Goal: Check status: Check status

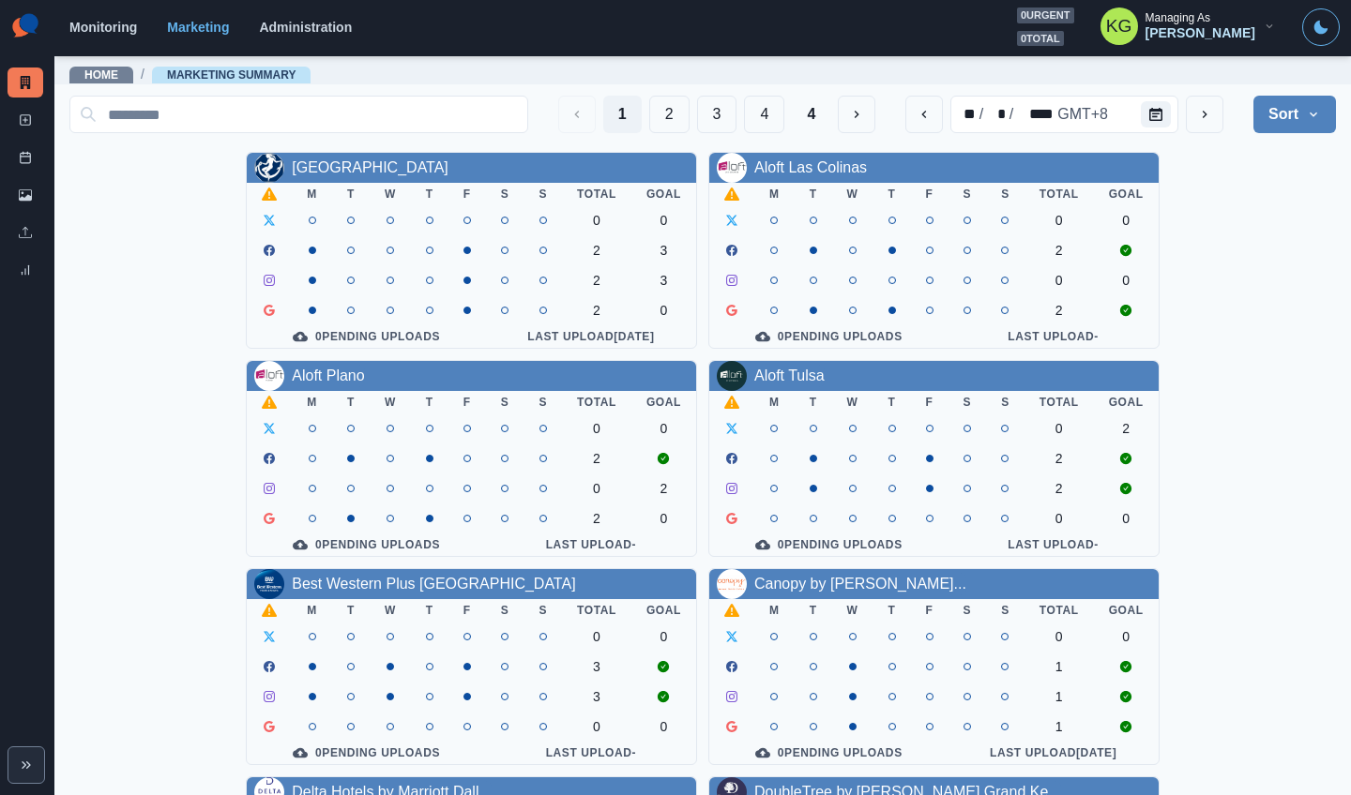
click at [1247, 184] on div "Allegria Hotel M T W T F S S Total Goal 0 0 2 3 2 3 2 0 0 Pending Uploads Last …" at bounding box center [702, 771] width 1266 height 1238
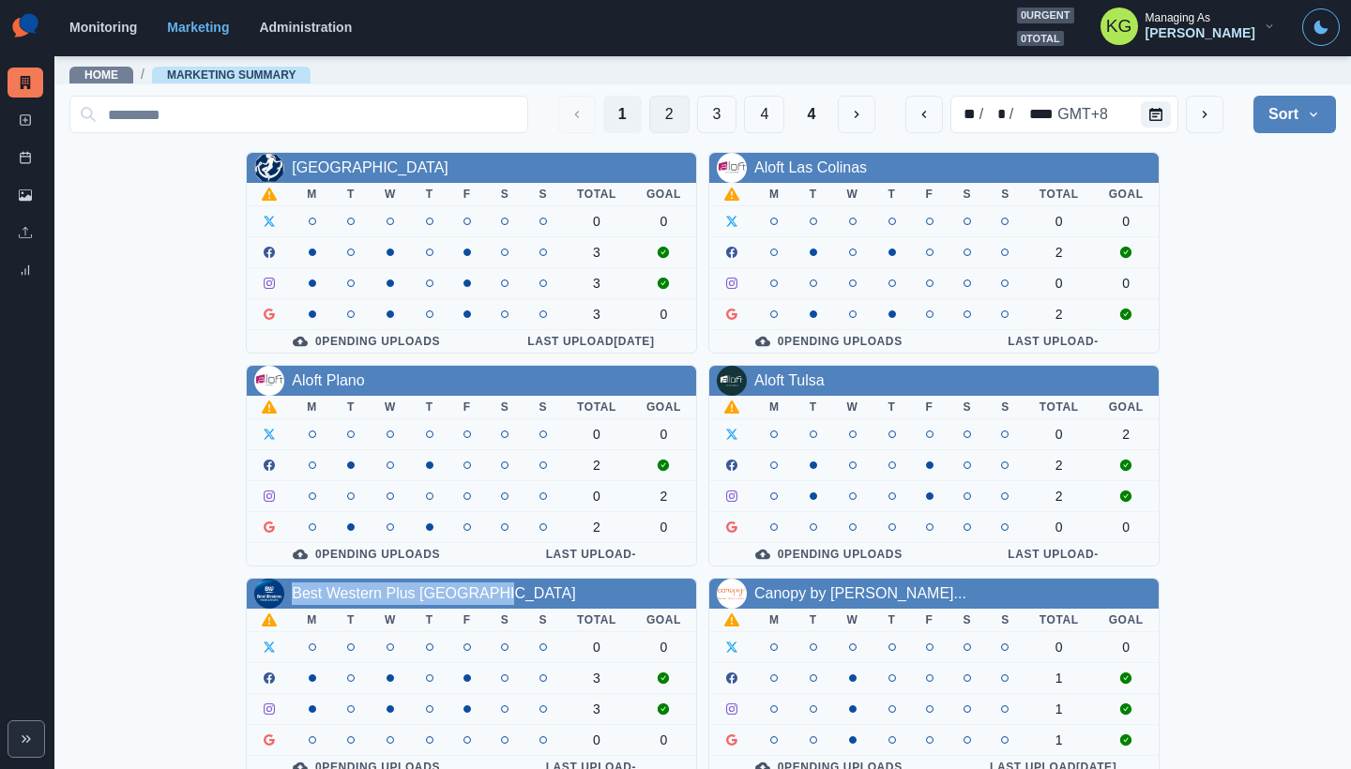
click at [659, 118] on button "2" at bounding box center [669, 115] width 40 height 38
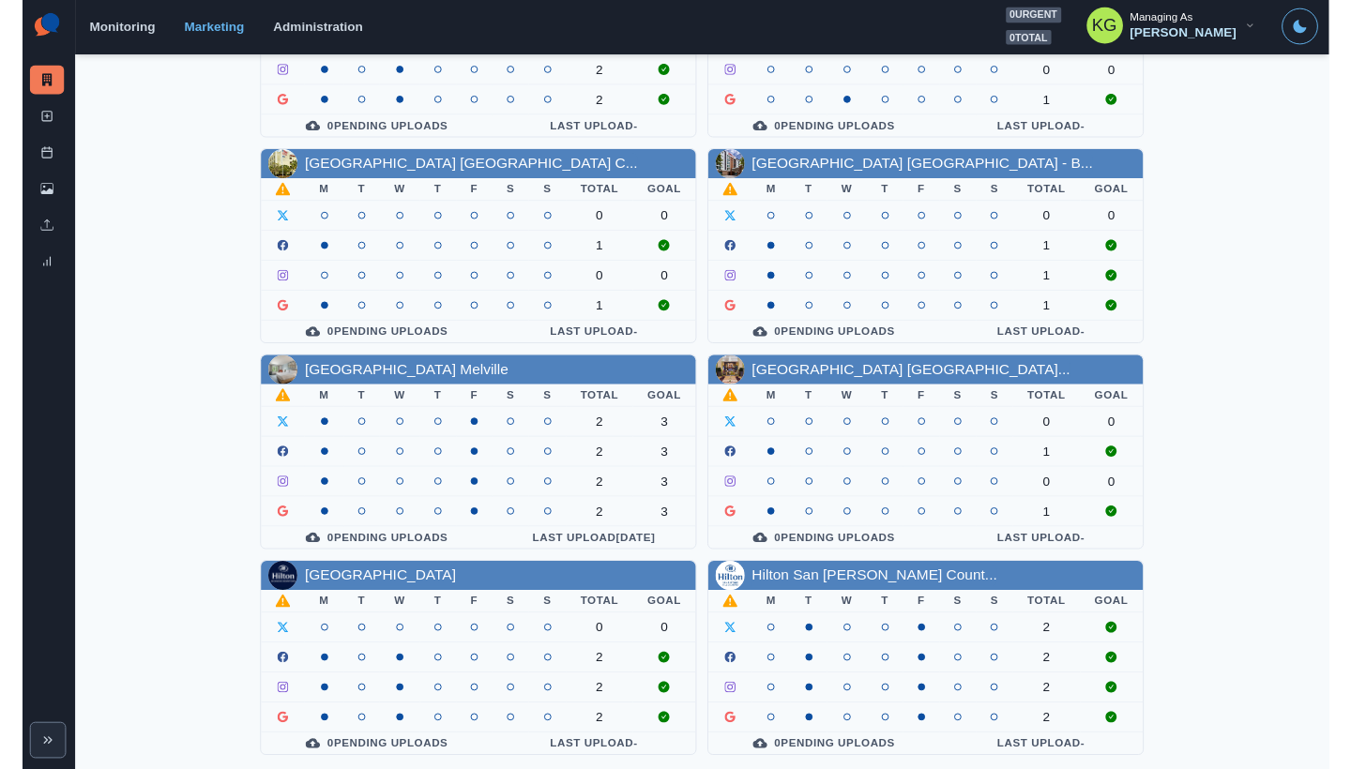
scroll to position [638, 0]
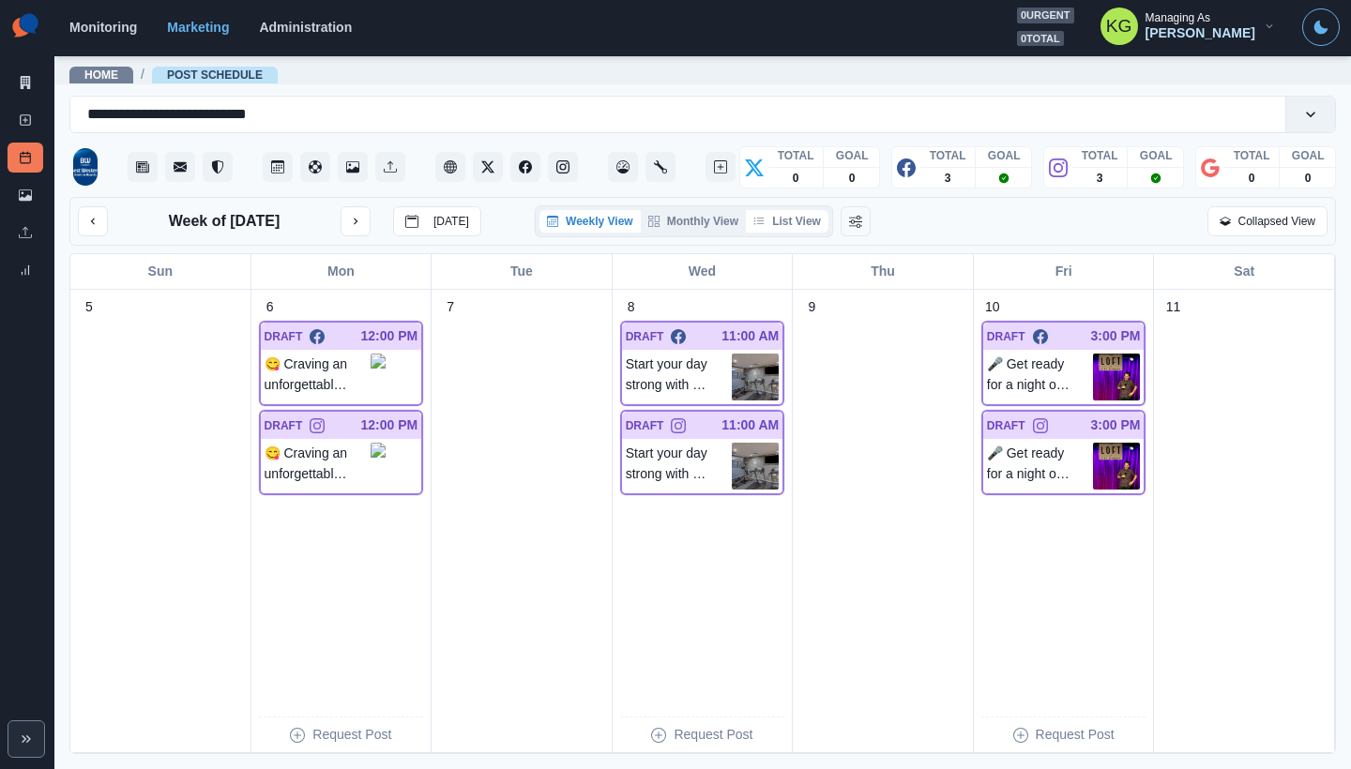
click at [802, 230] on button "List View" at bounding box center [787, 221] width 83 height 23
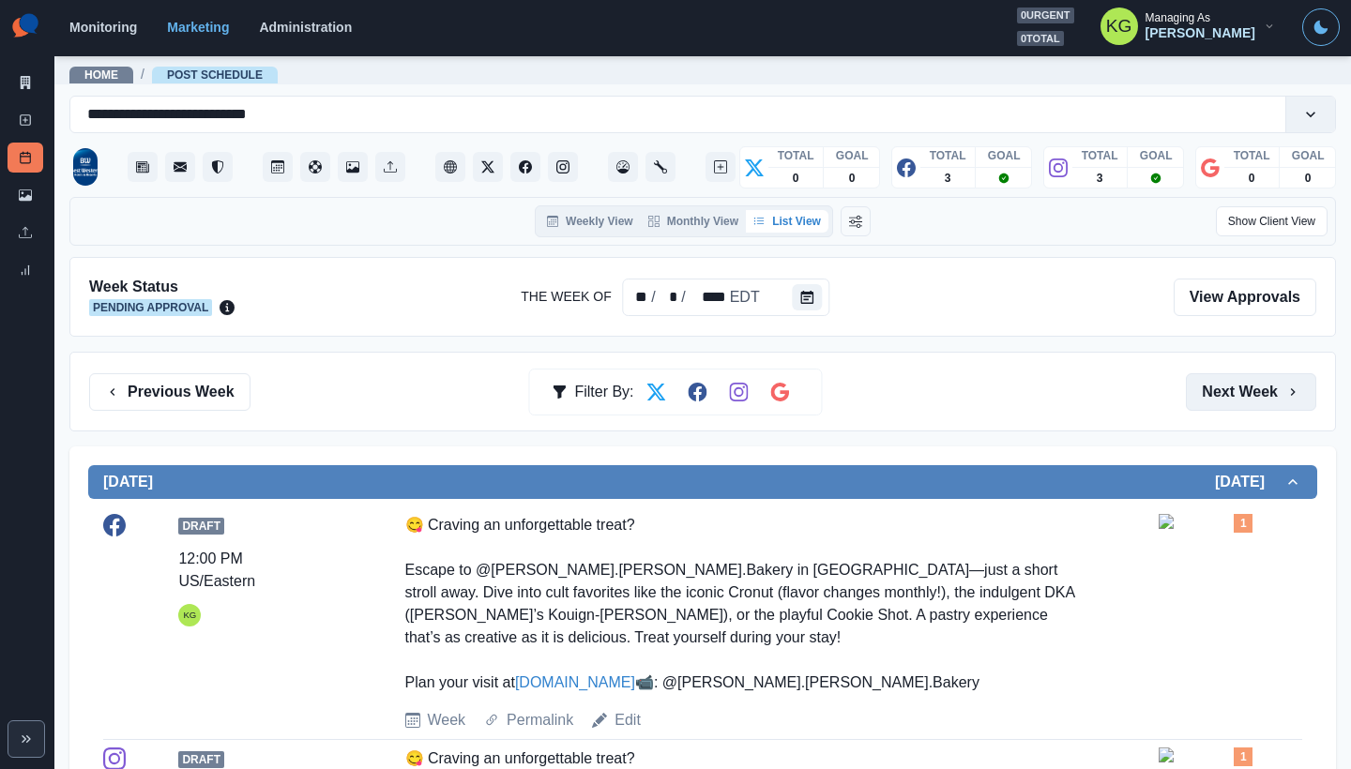
click at [1241, 375] on button "Next Week" at bounding box center [1251, 392] width 130 height 38
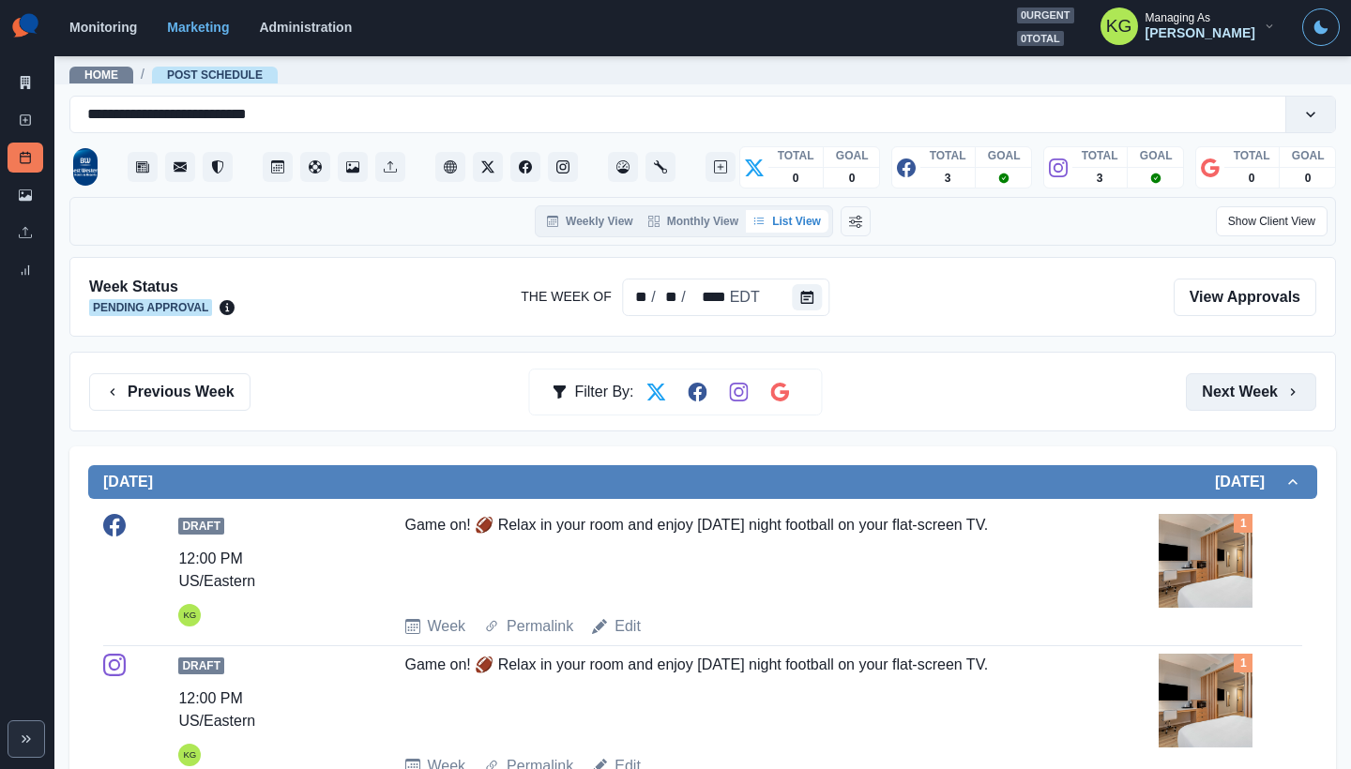
click at [1239, 373] on button "Next Week" at bounding box center [1251, 392] width 130 height 38
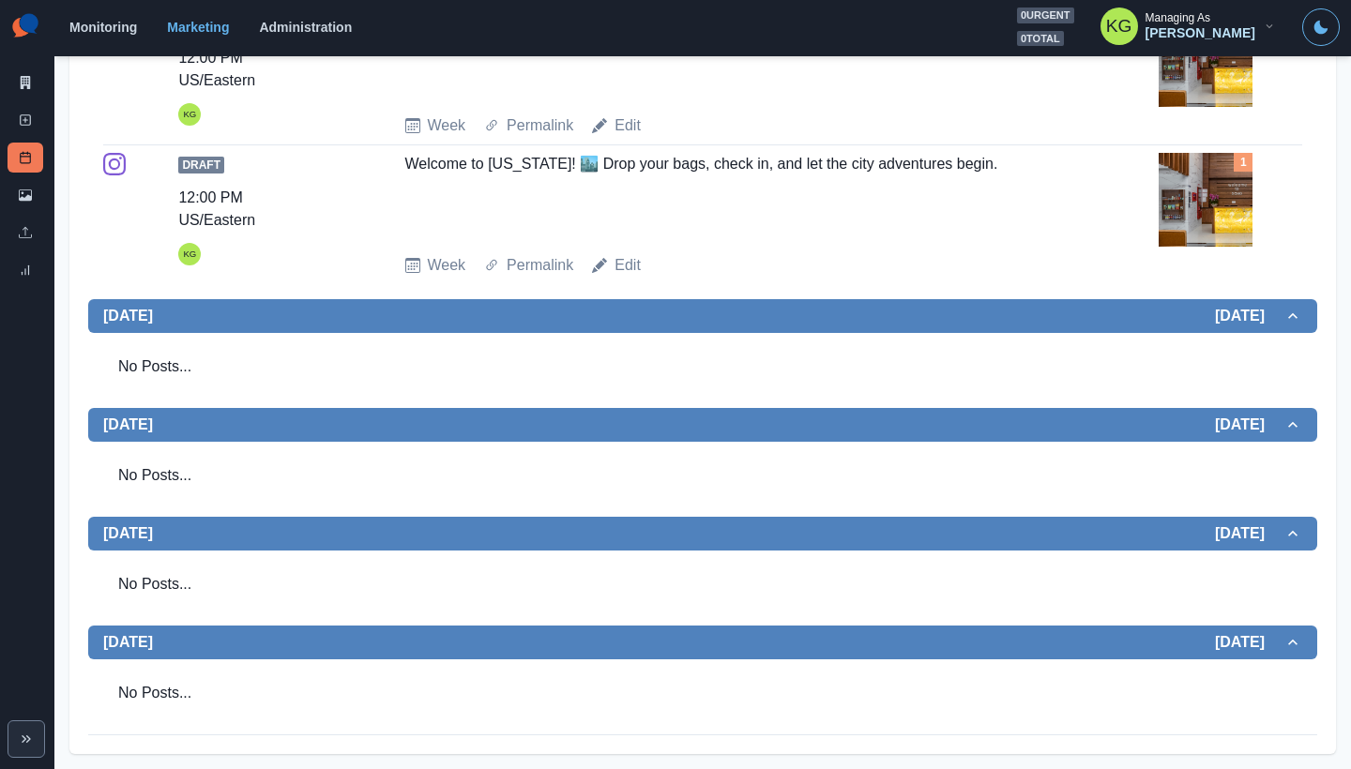
scroll to position [103, 0]
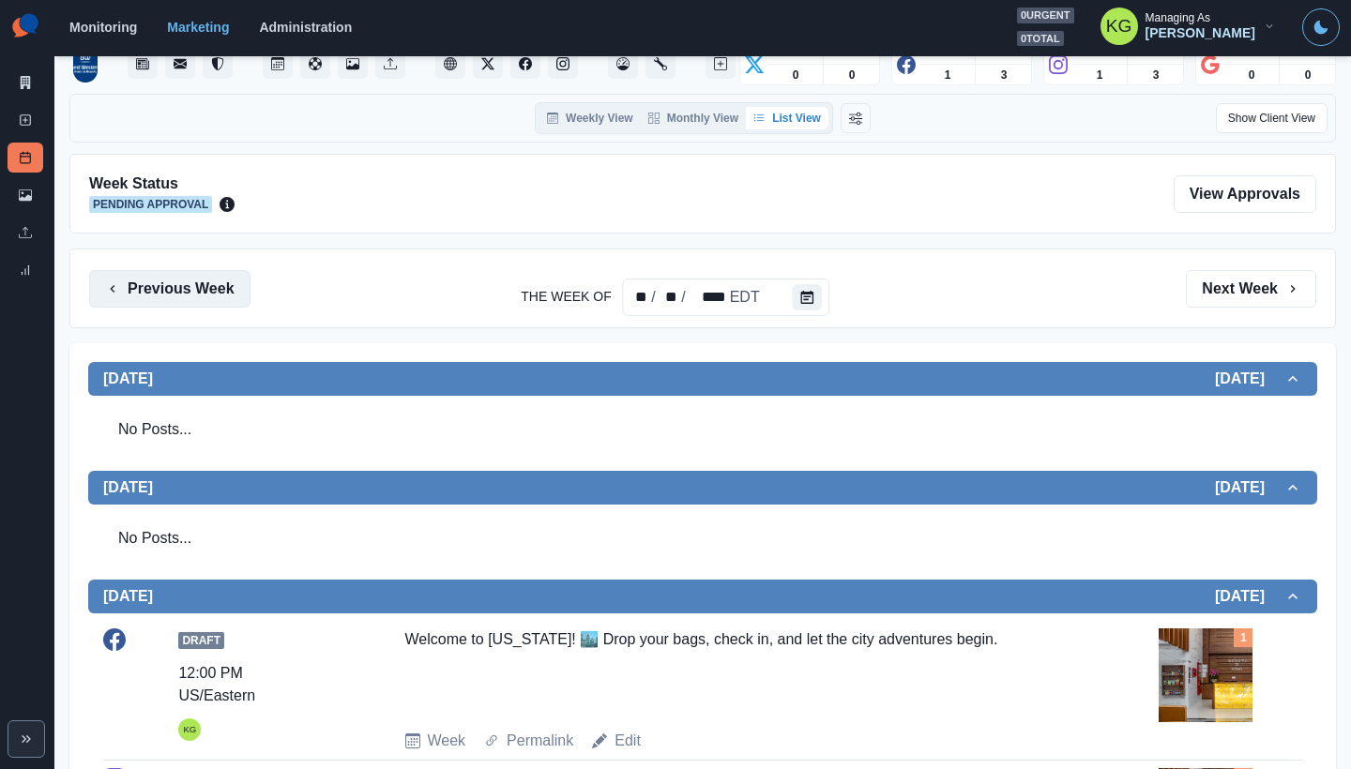
click at [227, 283] on button "Previous Week" at bounding box center [169, 289] width 161 height 38
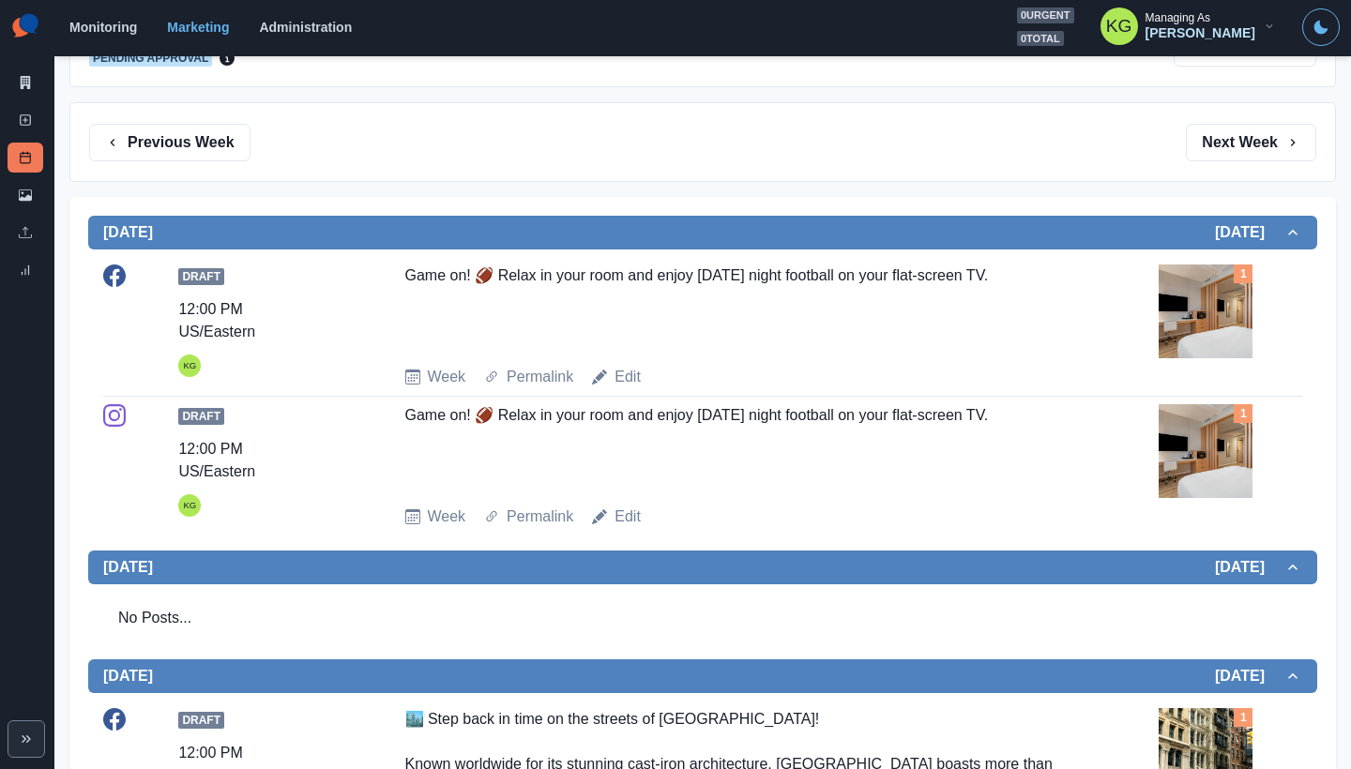
scroll to position [75, 0]
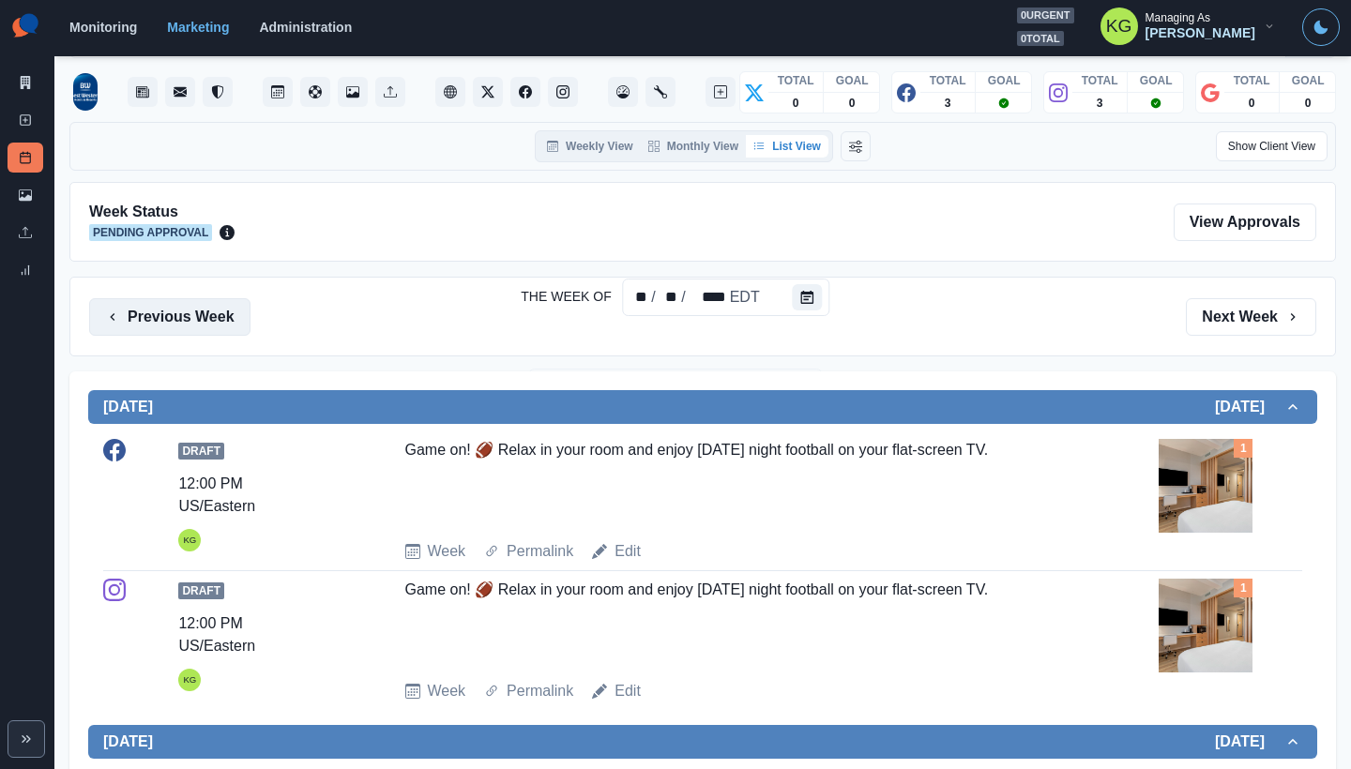
click at [215, 311] on button "Previous Week" at bounding box center [169, 317] width 161 height 38
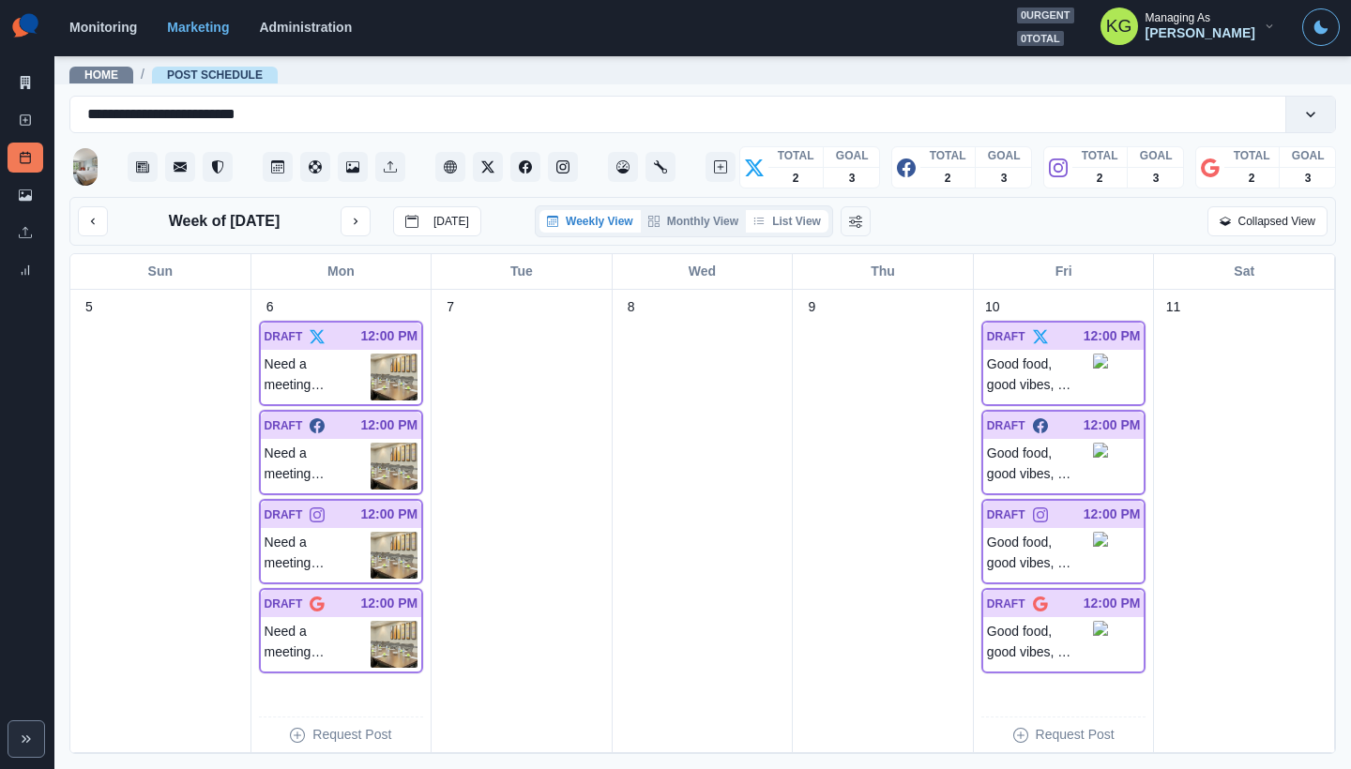
click at [776, 219] on button "List View" at bounding box center [787, 221] width 83 height 23
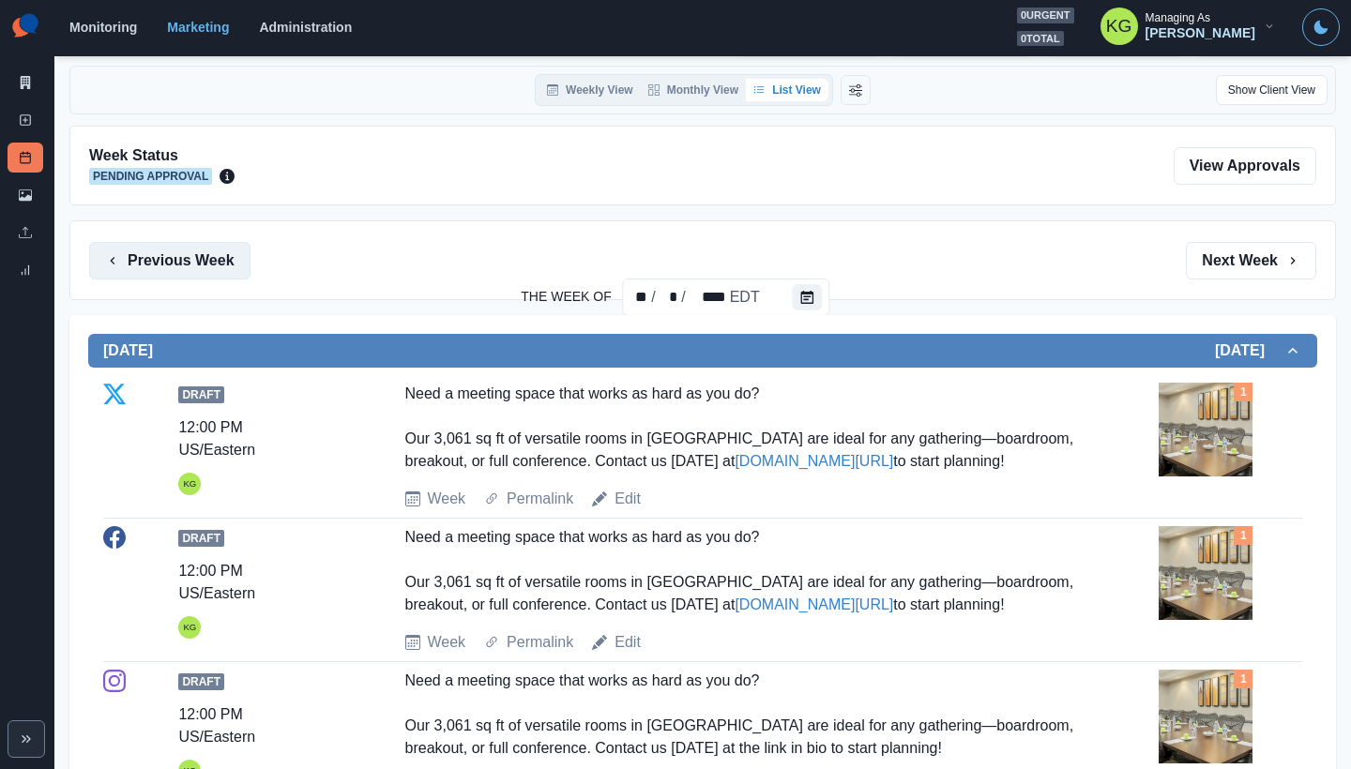
click at [210, 270] on button "Previous Week" at bounding box center [169, 261] width 161 height 38
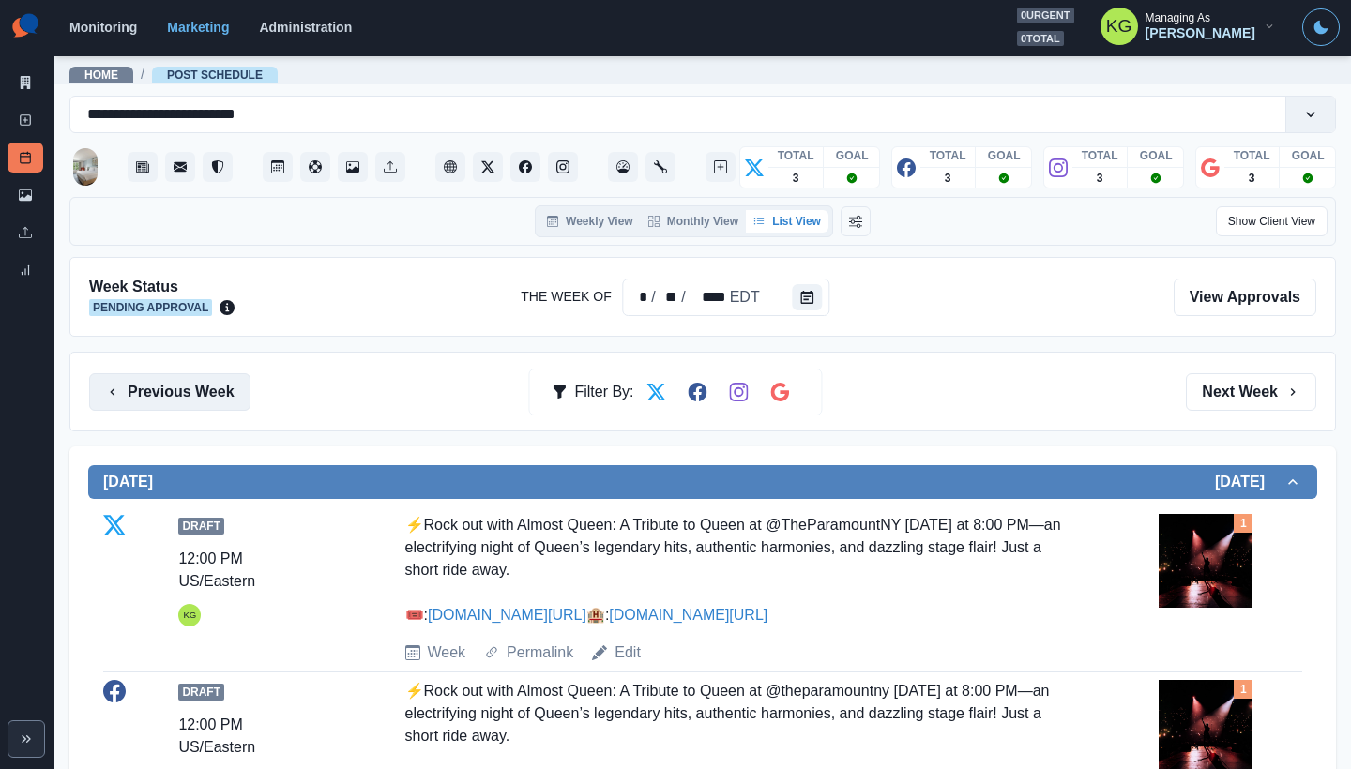
click at [208, 391] on button "Previous Week" at bounding box center [169, 392] width 161 height 38
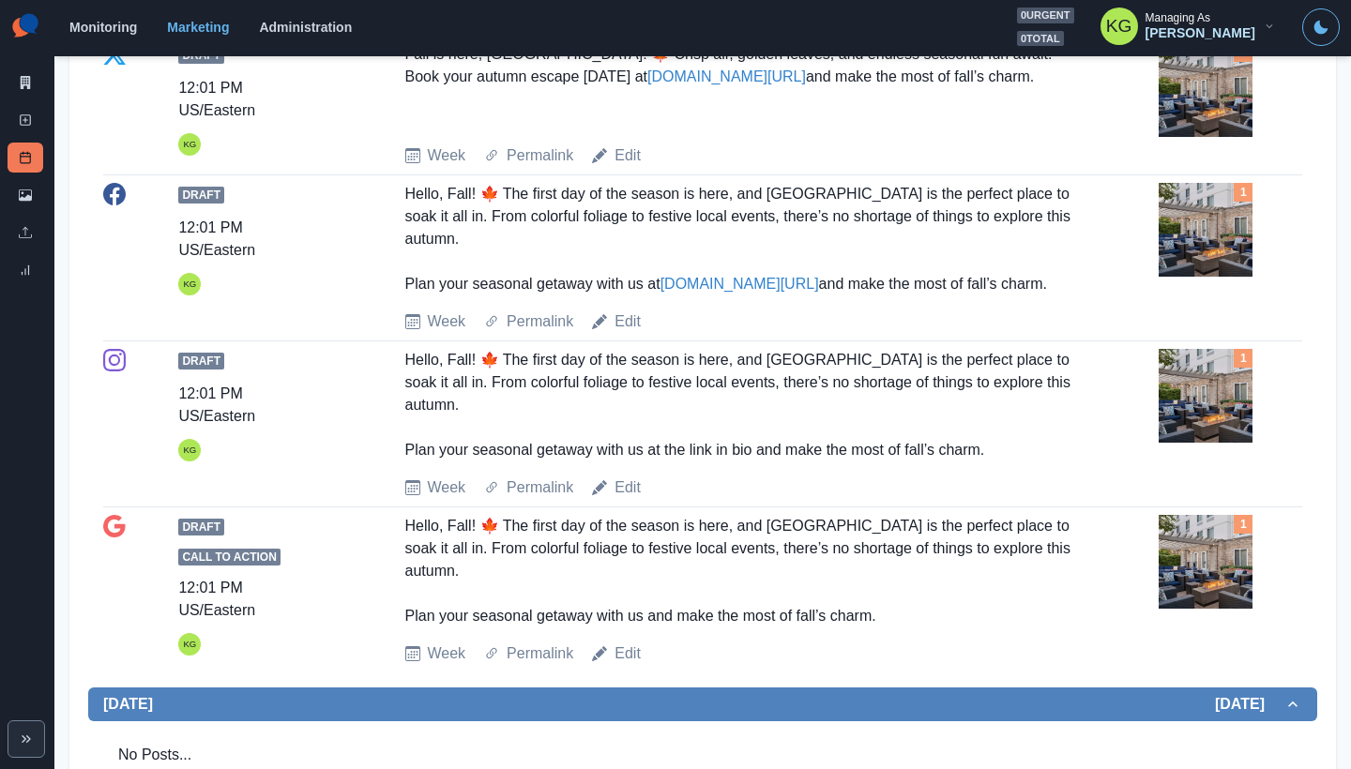
scroll to position [67, 0]
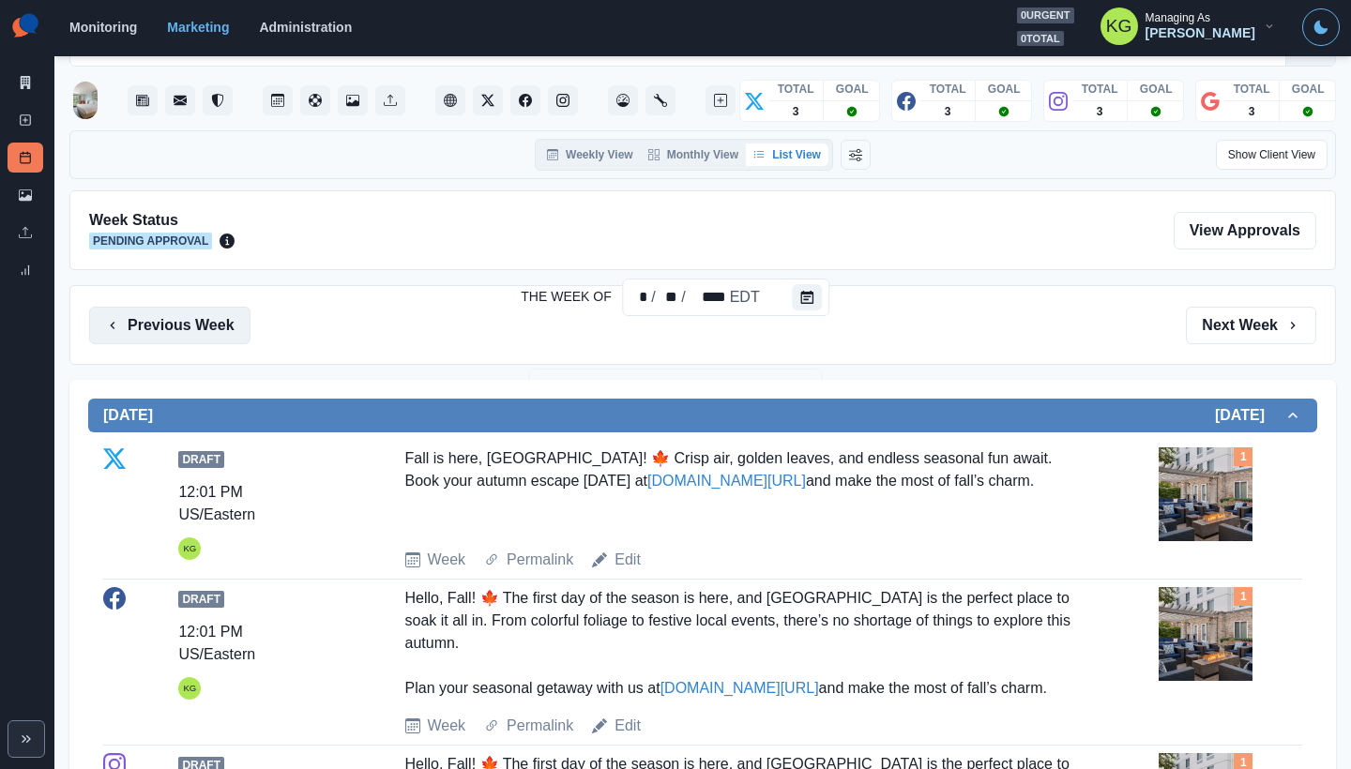
click at [186, 334] on button "Previous Week" at bounding box center [169, 326] width 161 height 38
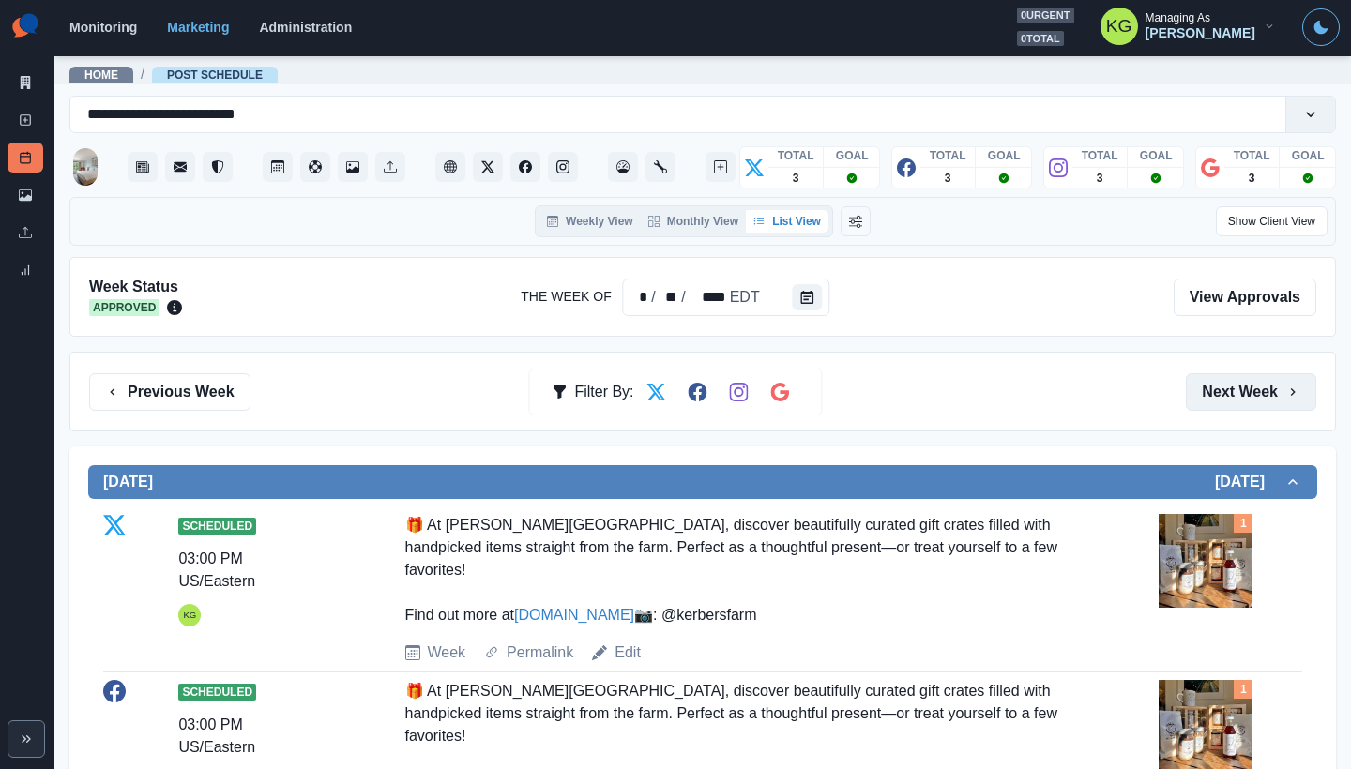
click at [1211, 407] on button "Next Week" at bounding box center [1251, 392] width 130 height 38
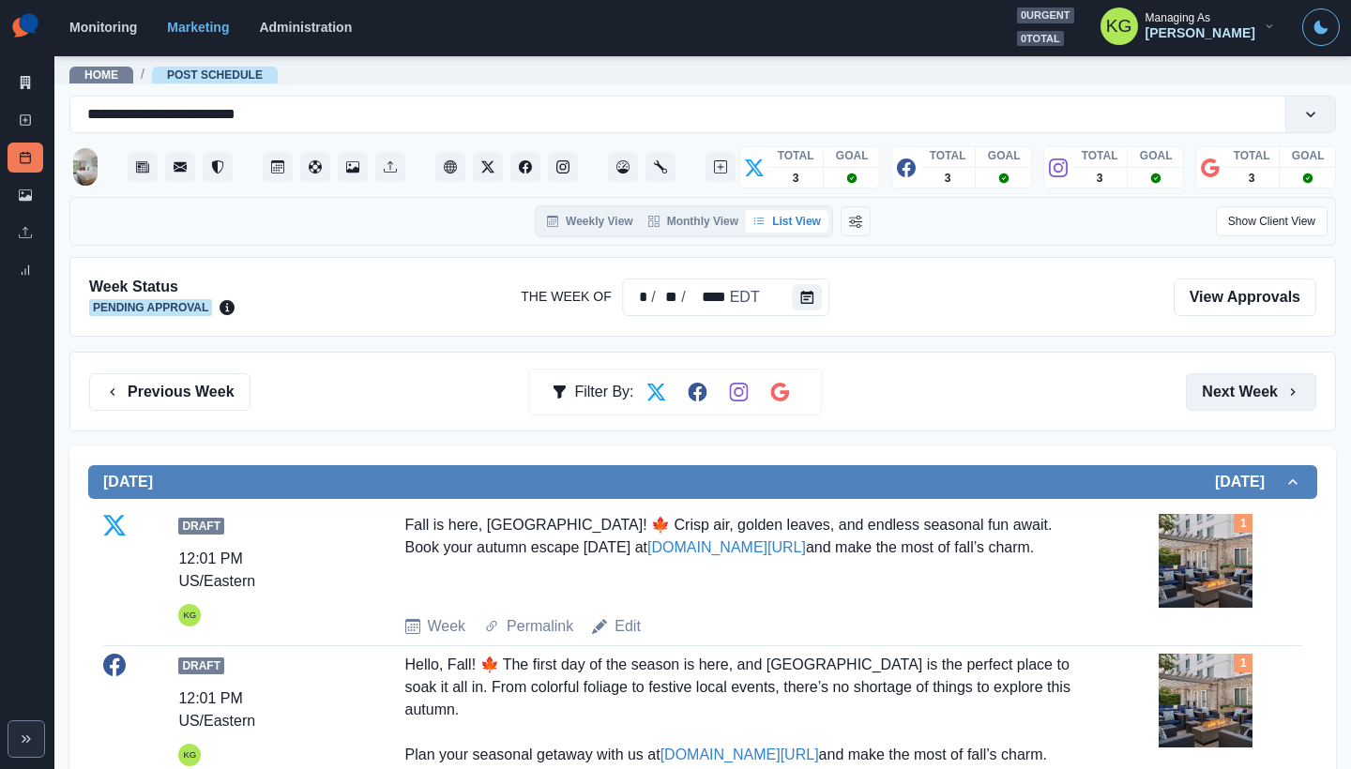
click at [1208, 408] on button "Next Week" at bounding box center [1251, 392] width 130 height 38
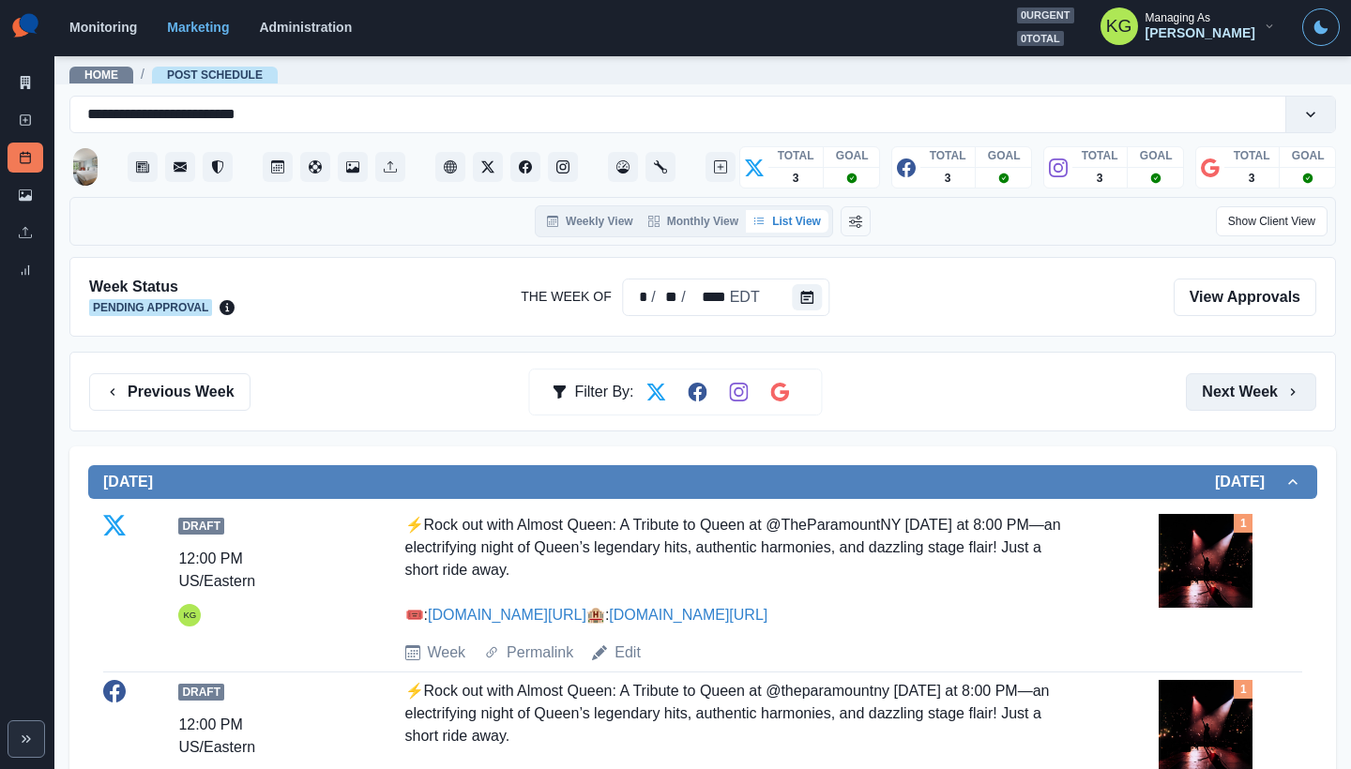
click at [1205, 405] on button "Next Week" at bounding box center [1251, 392] width 130 height 38
